Goal: Check status: Check status

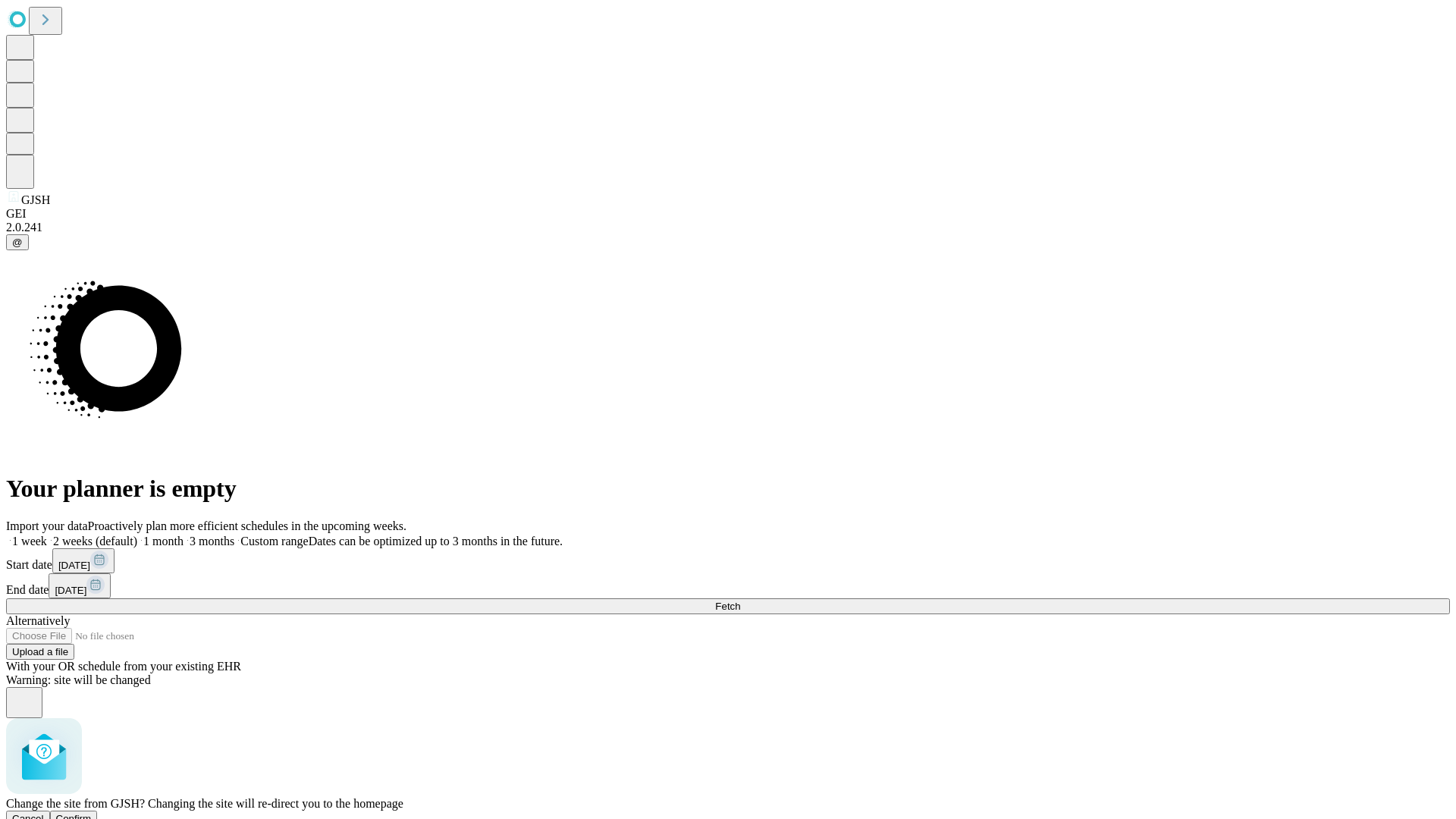
click at [92, 813] on span "Confirm" at bounding box center [74, 818] width 35 height 11
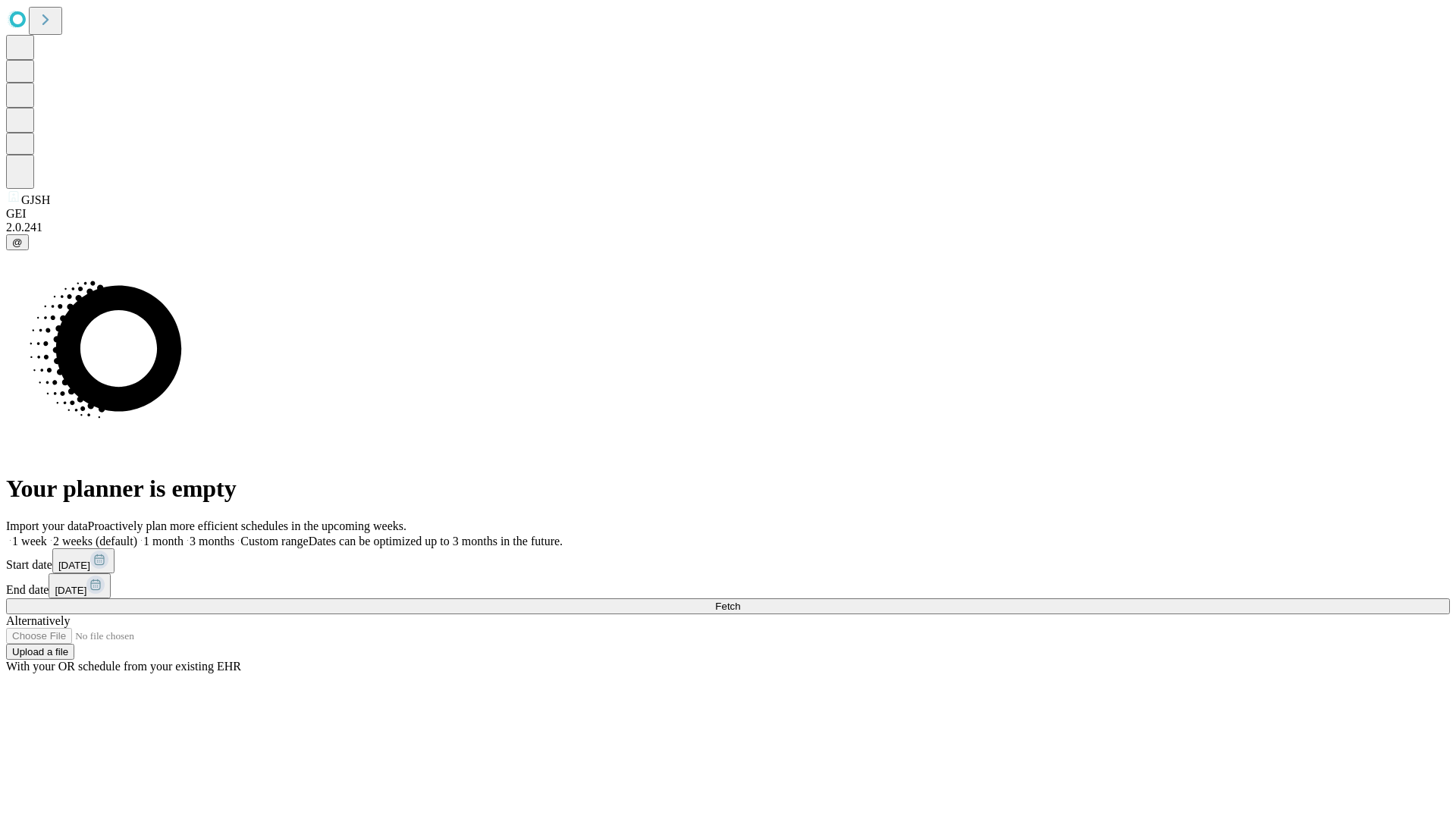
click at [137, 535] on label "2 weeks (default)" at bounding box center [92, 541] width 90 height 13
click at [740, 601] on span "Fetch" at bounding box center [728, 606] width 25 height 11
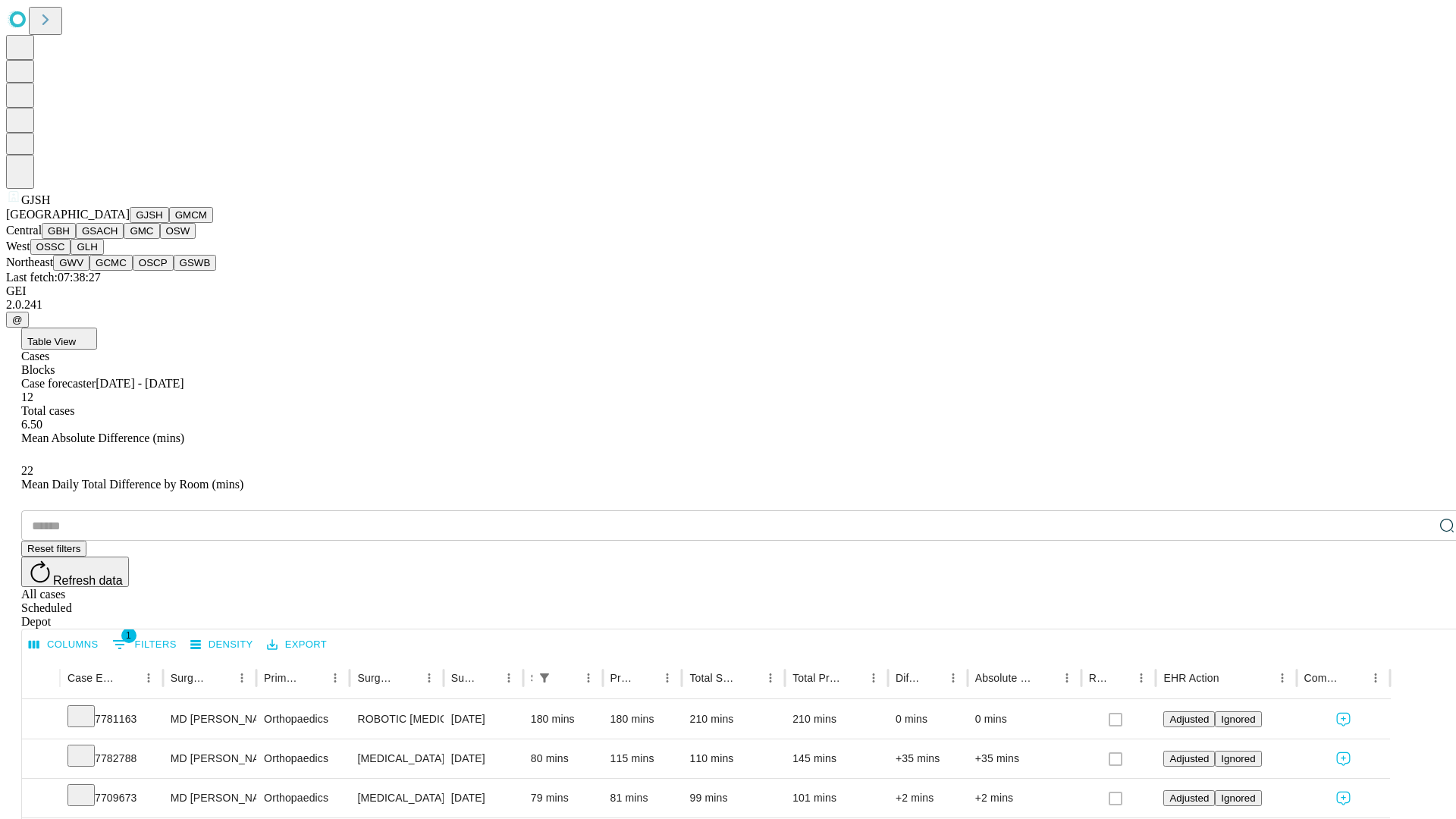
click at [169, 223] on button "GMCM" at bounding box center [191, 215] width 44 height 16
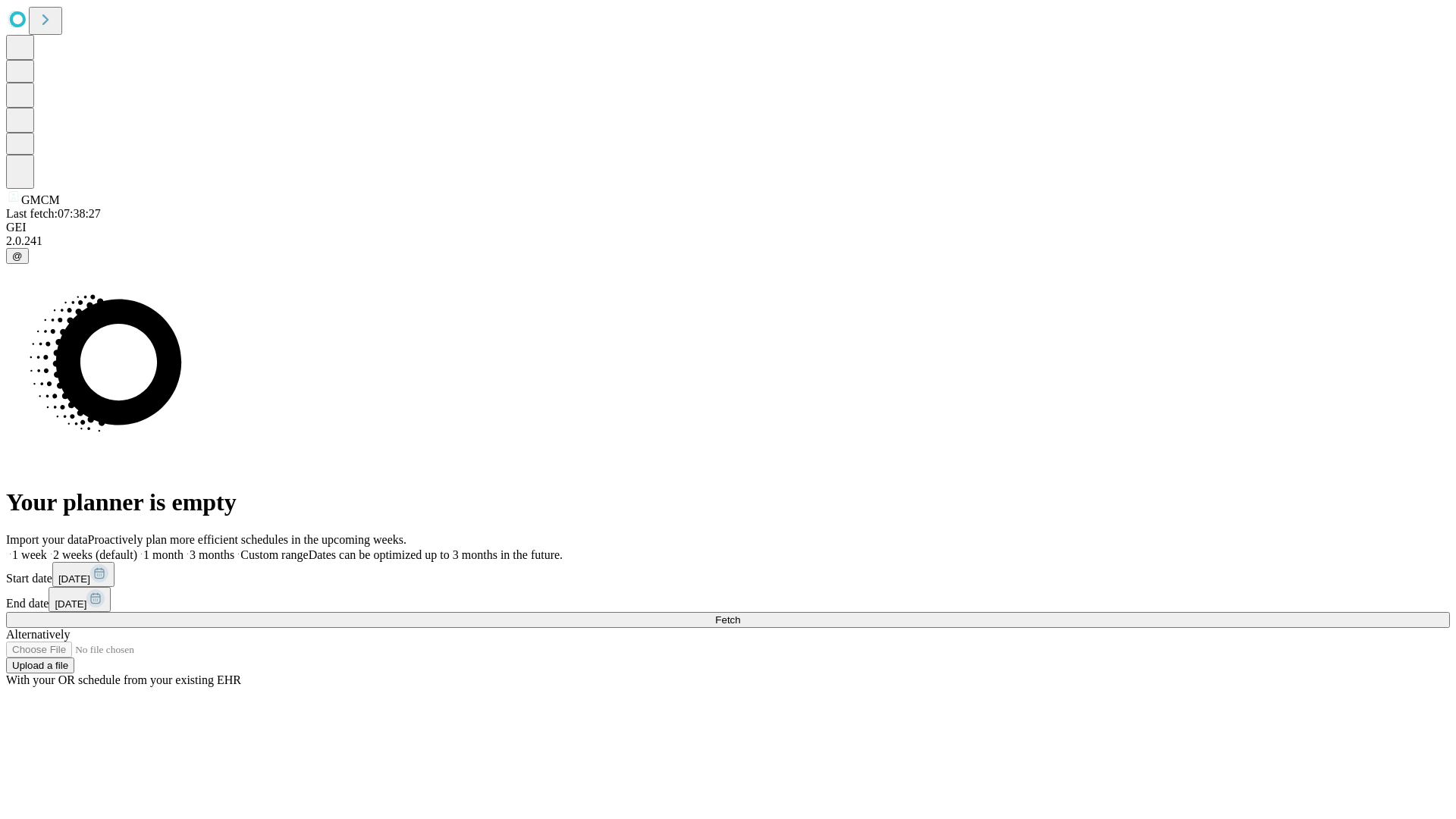
click at [137, 549] on label "2 weeks (default)" at bounding box center [92, 555] width 90 height 13
click at [740, 614] on span "Fetch" at bounding box center [728, 619] width 25 height 11
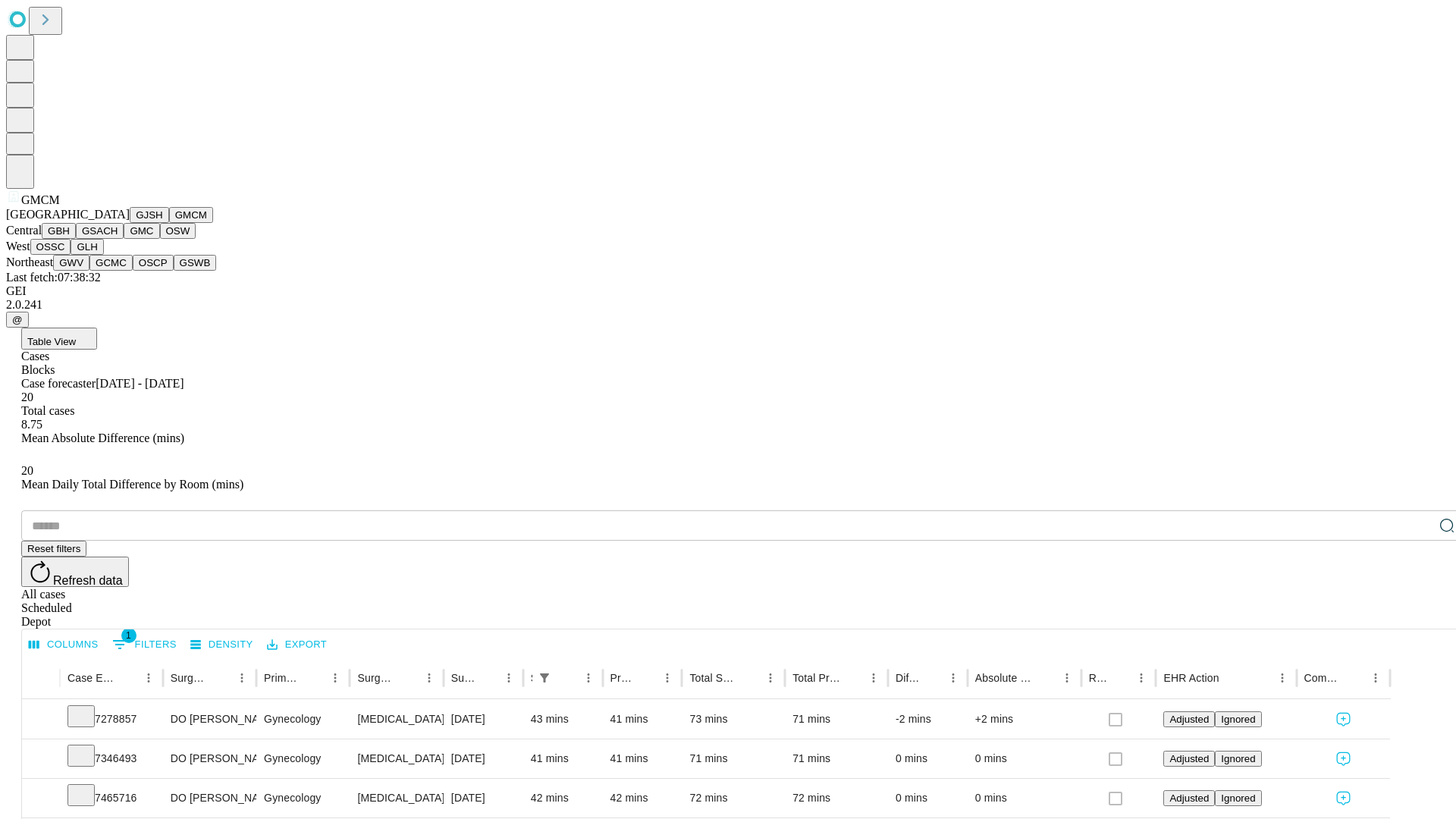
click at [76, 239] on button "GBH" at bounding box center [58, 231] width 34 height 16
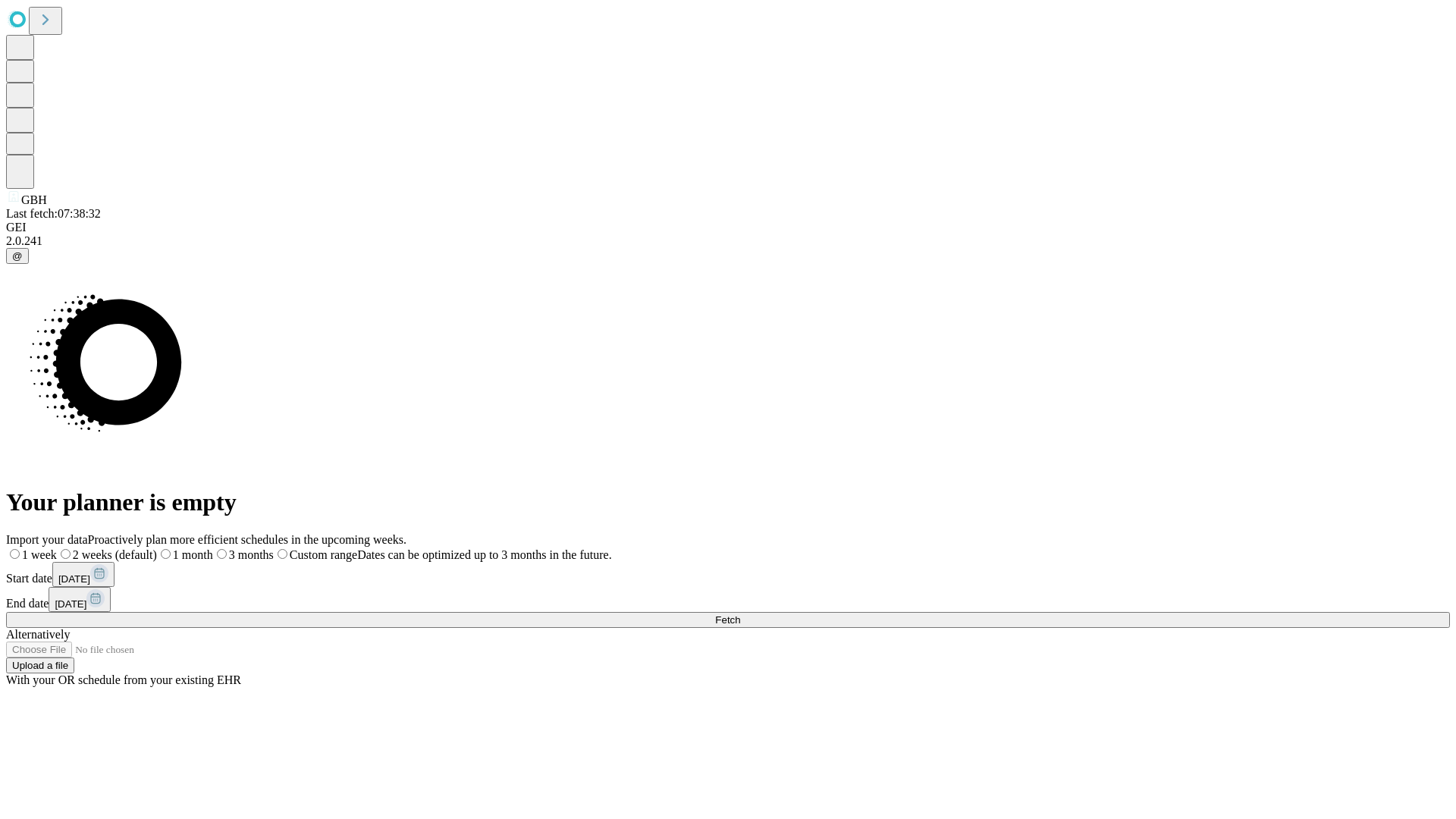
click at [157, 549] on label "2 weeks (default)" at bounding box center [107, 555] width 100 height 13
click at [740, 614] on span "Fetch" at bounding box center [728, 619] width 25 height 11
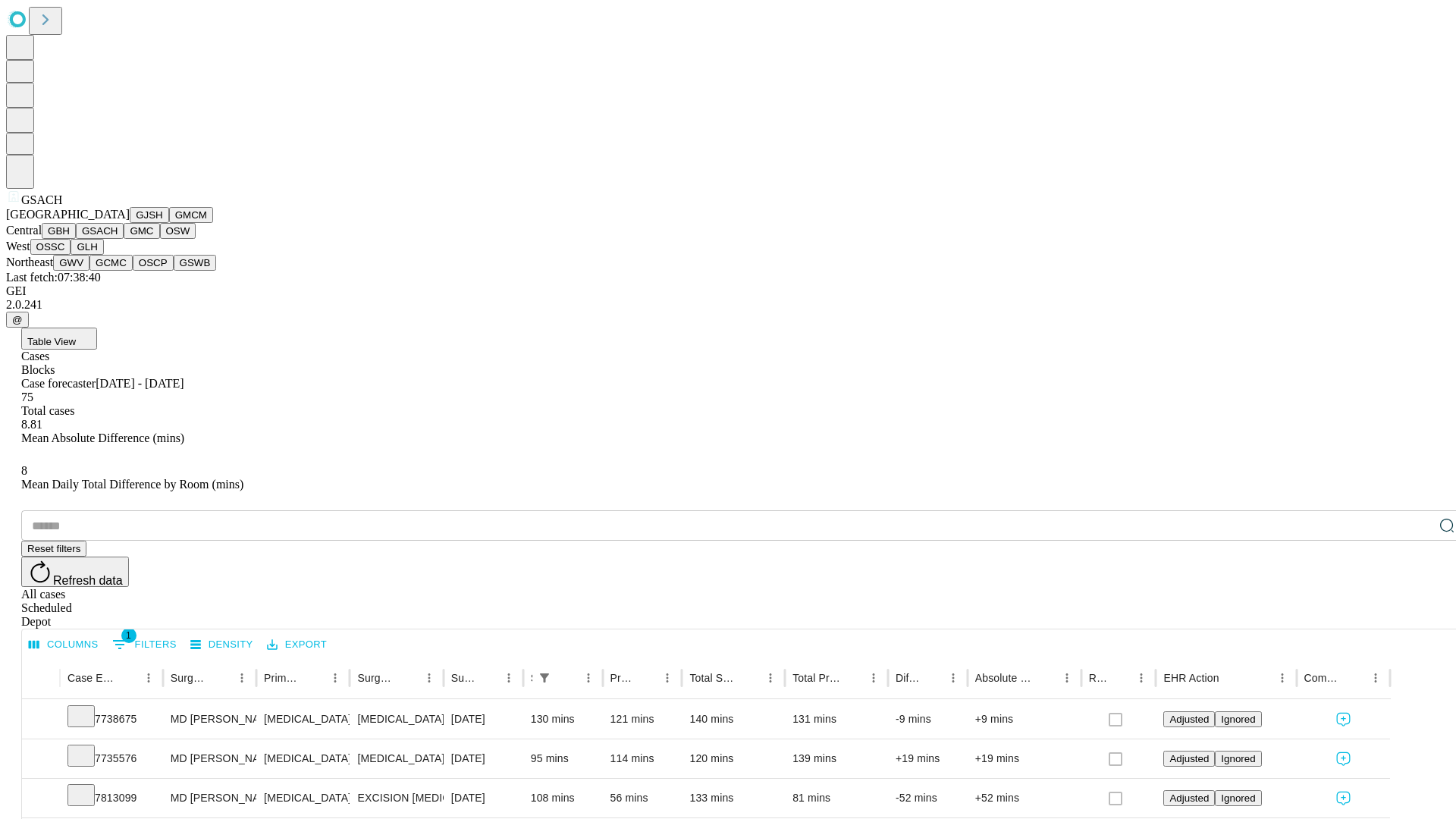
click at [123, 239] on button "GMC" at bounding box center [141, 231] width 35 height 16
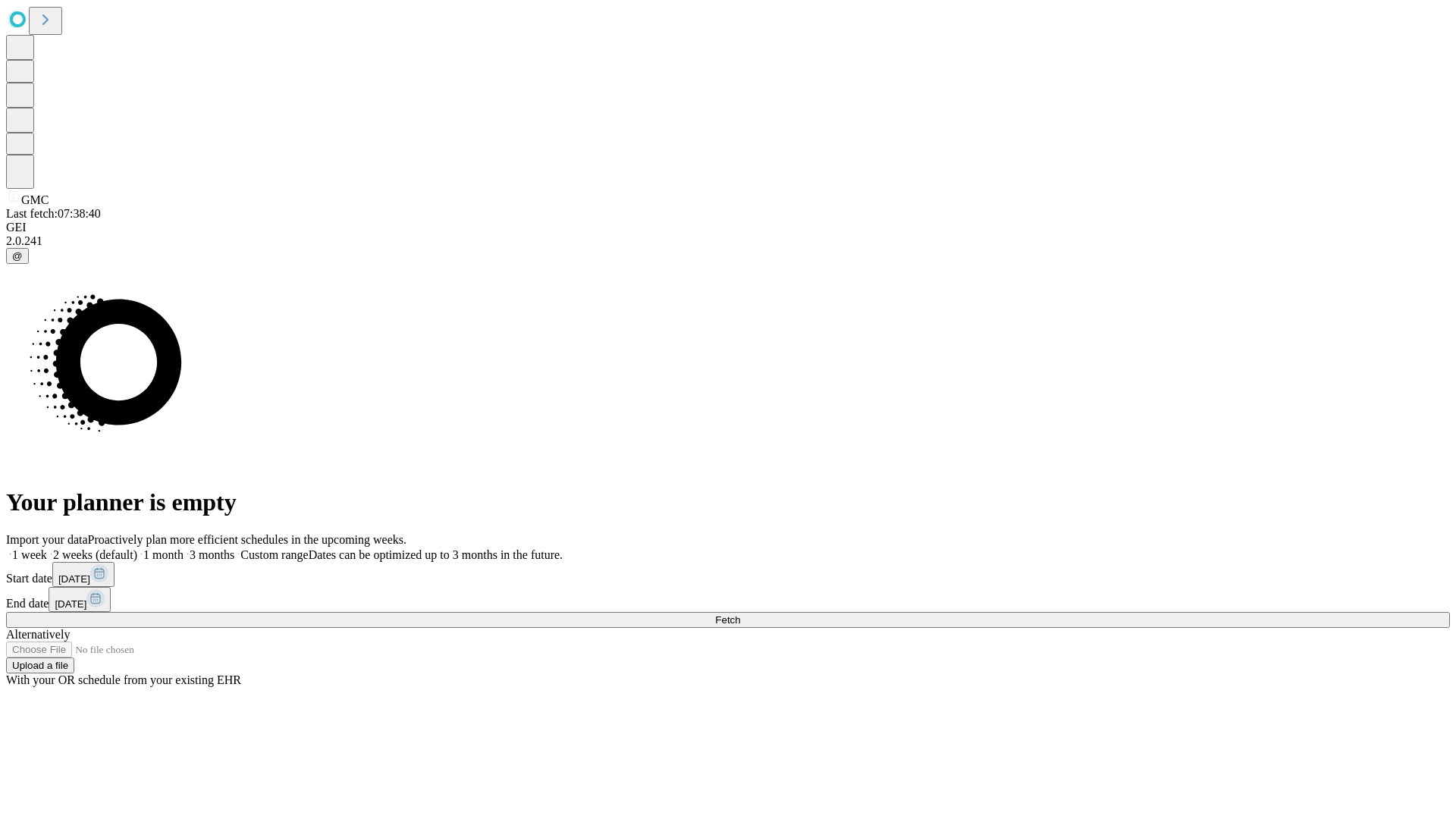
click at [137, 549] on label "2 weeks (default)" at bounding box center [92, 555] width 90 height 13
click at [740, 614] on span "Fetch" at bounding box center [728, 619] width 25 height 11
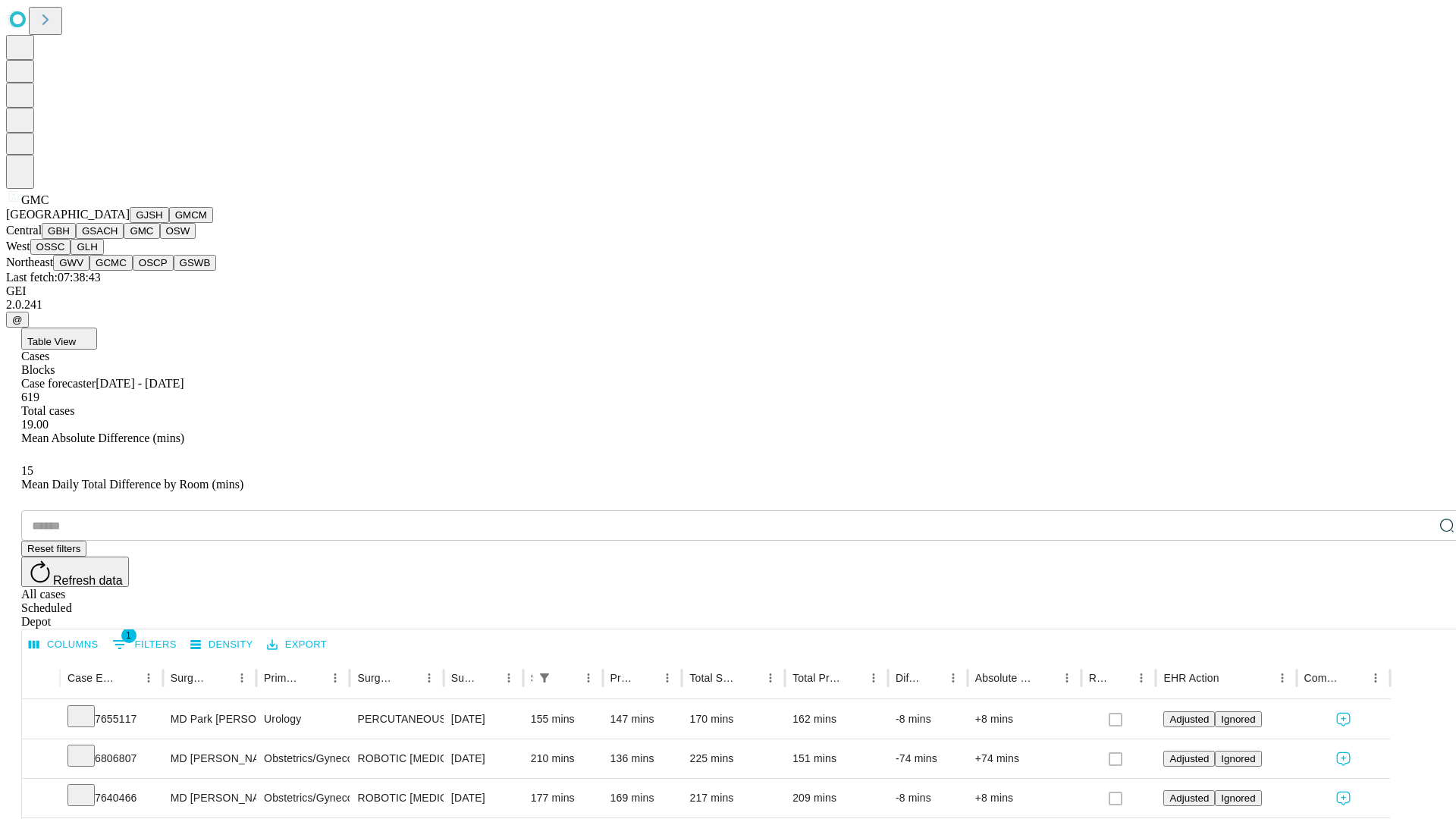
click at [160, 239] on button "OSW" at bounding box center [178, 231] width 36 height 16
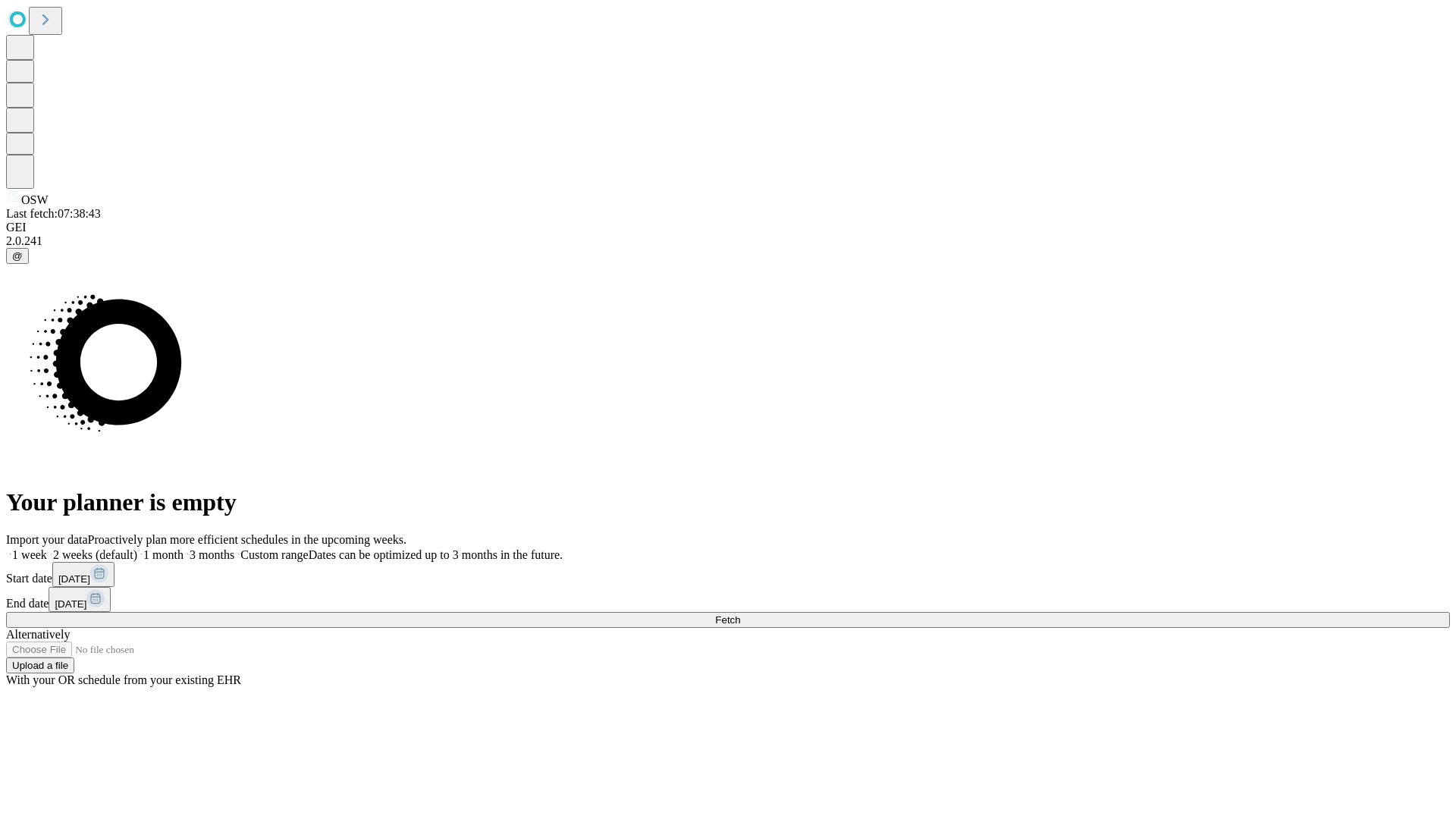
click at [137, 549] on label "2 weeks (default)" at bounding box center [92, 555] width 90 height 13
click at [740, 614] on span "Fetch" at bounding box center [728, 619] width 25 height 11
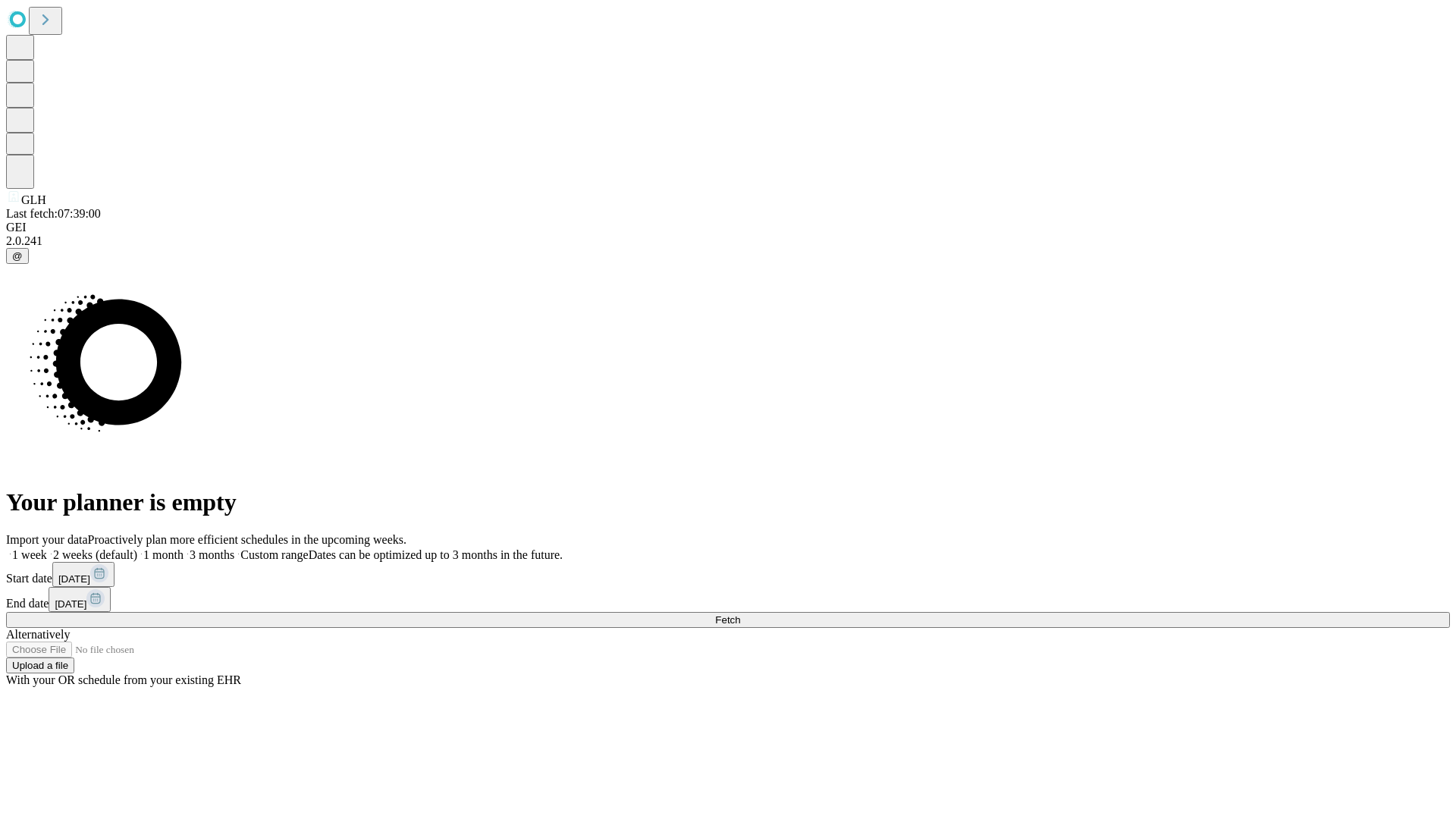
click at [137, 549] on label "2 weeks (default)" at bounding box center [92, 555] width 90 height 13
click at [740, 614] on span "Fetch" at bounding box center [728, 619] width 25 height 11
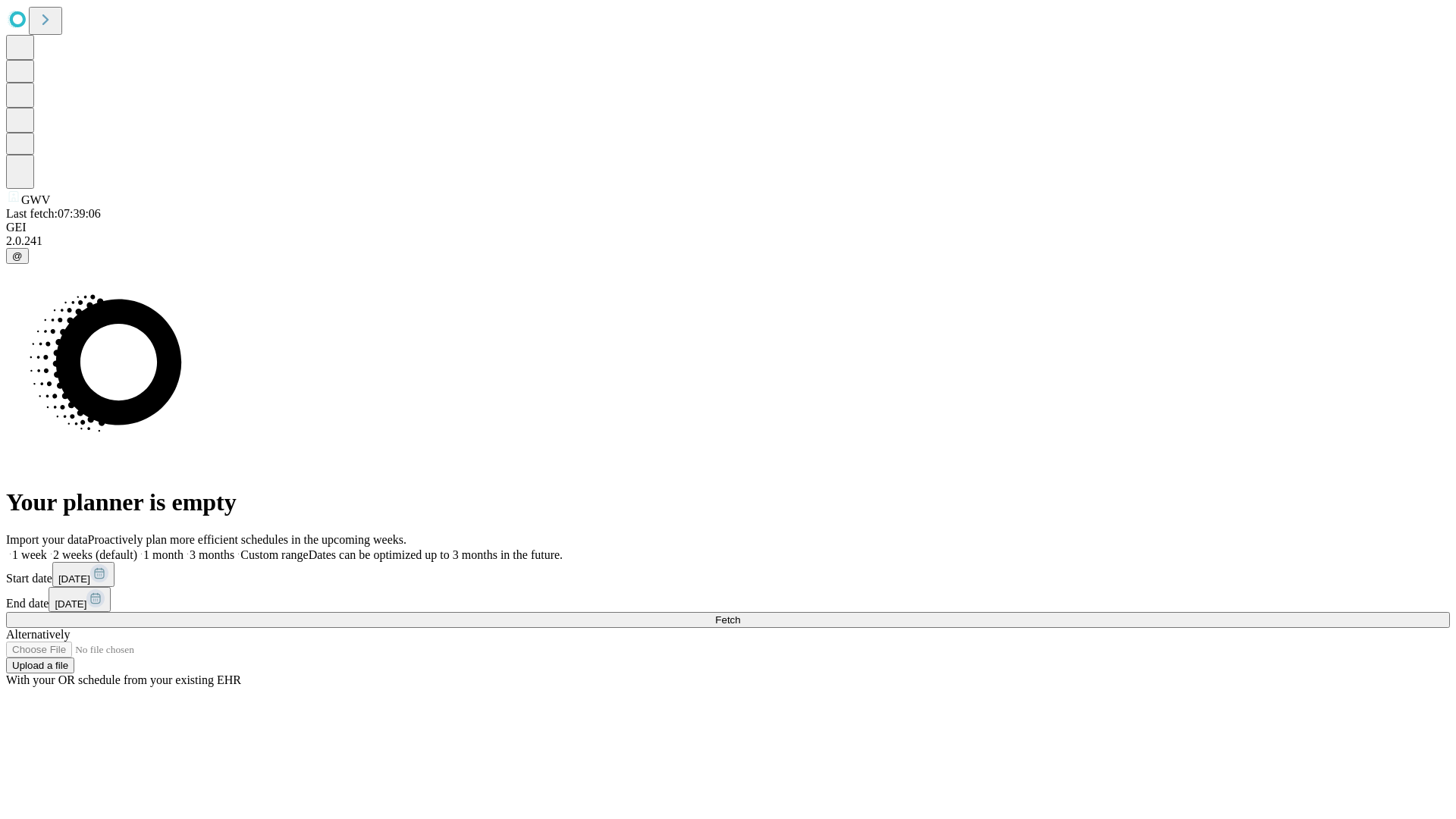
click at [137, 549] on label "2 weeks (default)" at bounding box center [92, 555] width 90 height 13
click at [740, 614] on span "Fetch" at bounding box center [728, 619] width 25 height 11
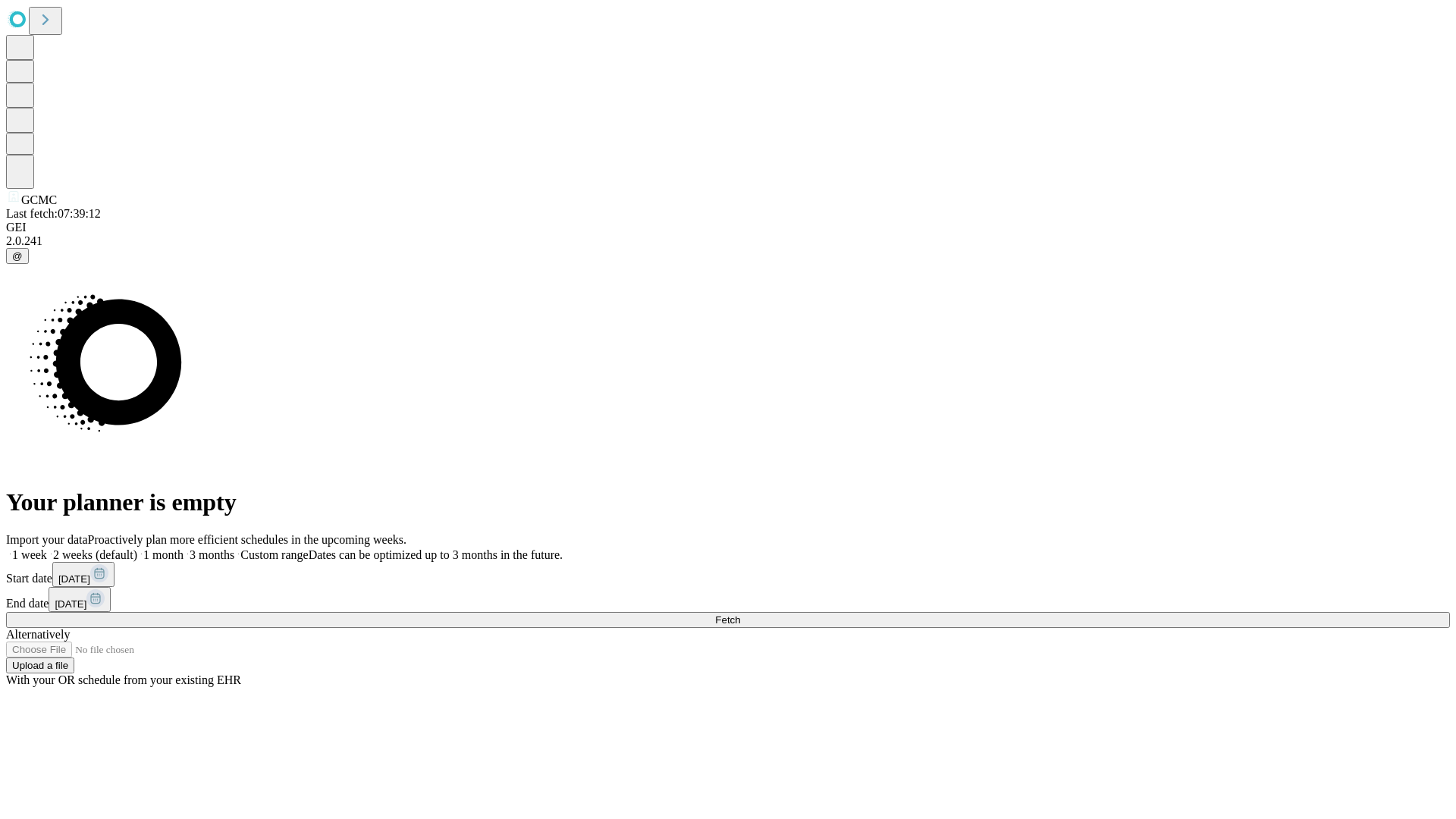
click at [137, 549] on label "2 weeks (default)" at bounding box center [92, 555] width 90 height 13
click at [740, 614] on span "Fetch" at bounding box center [728, 619] width 25 height 11
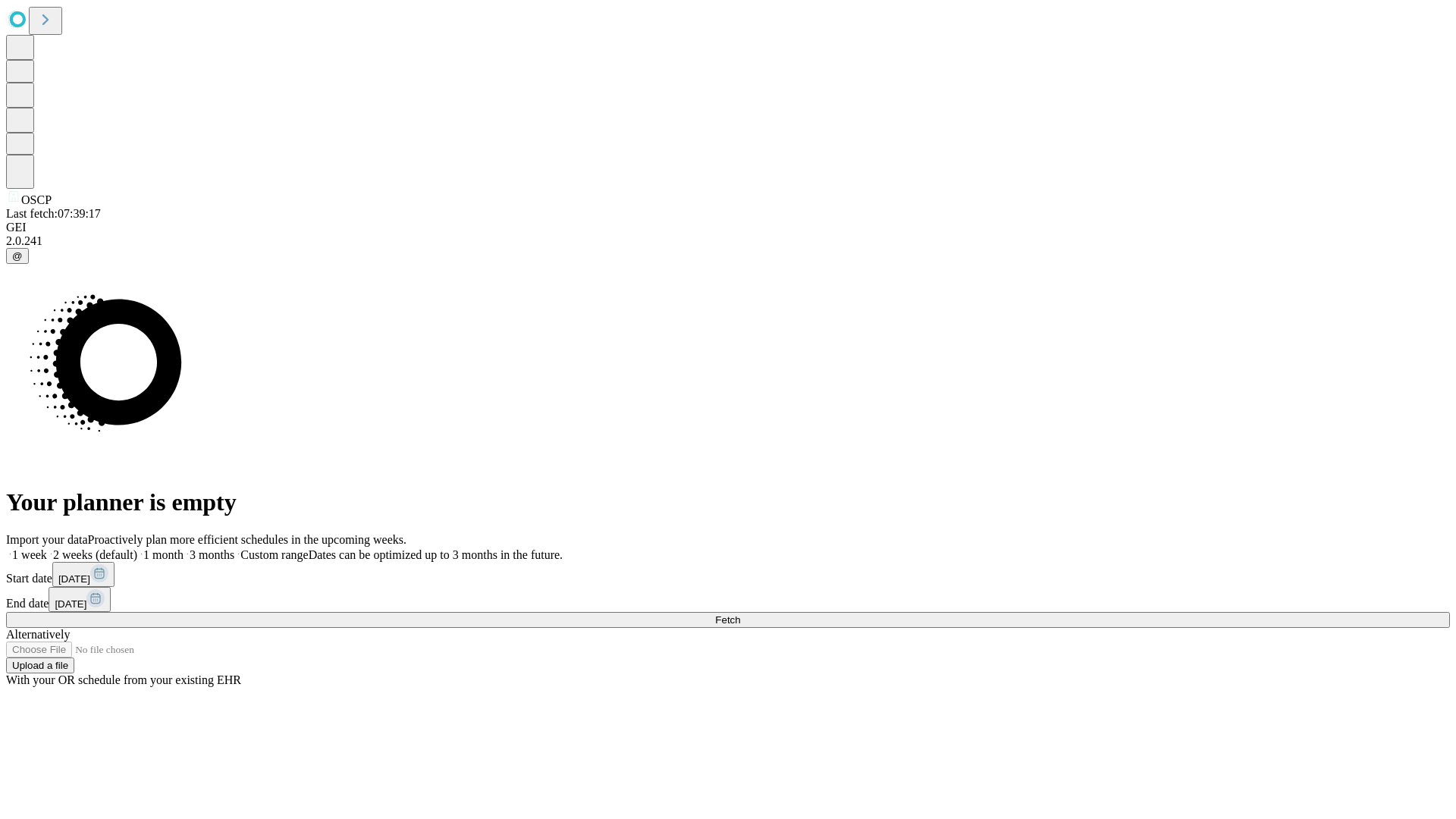
click at [137, 549] on label "2 weeks (default)" at bounding box center [92, 555] width 90 height 13
click at [740, 614] on span "Fetch" at bounding box center [728, 619] width 25 height 11
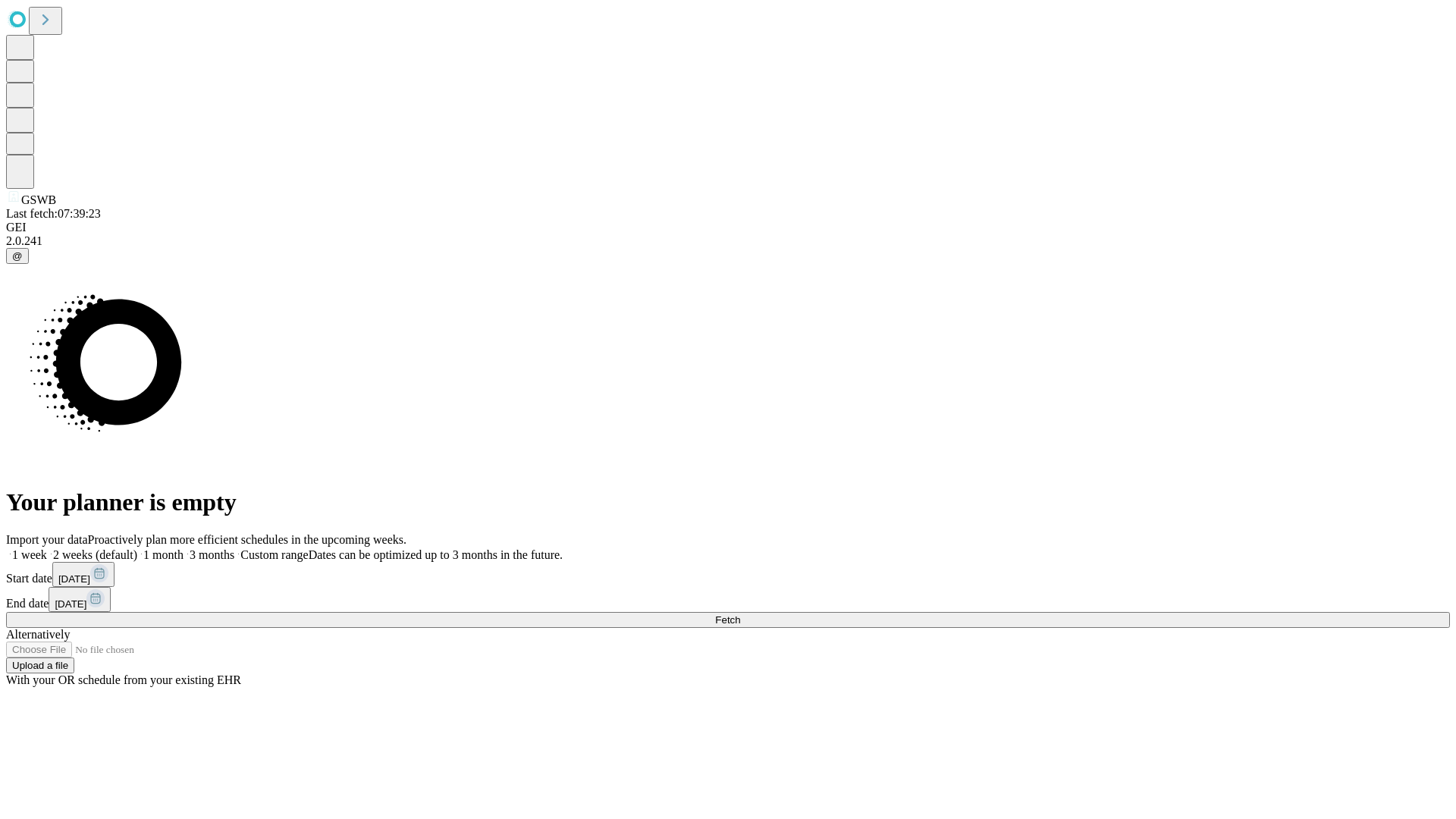
click at [137, 549] on label "2 weeks (default)" at bounding box center [92, 555] width 90 height 13
click at [740, 614] on span "Fetch" at bounding box center [728, 619] width 25 height 11
